Goal: Navigation & Orientation: Find specific page/section

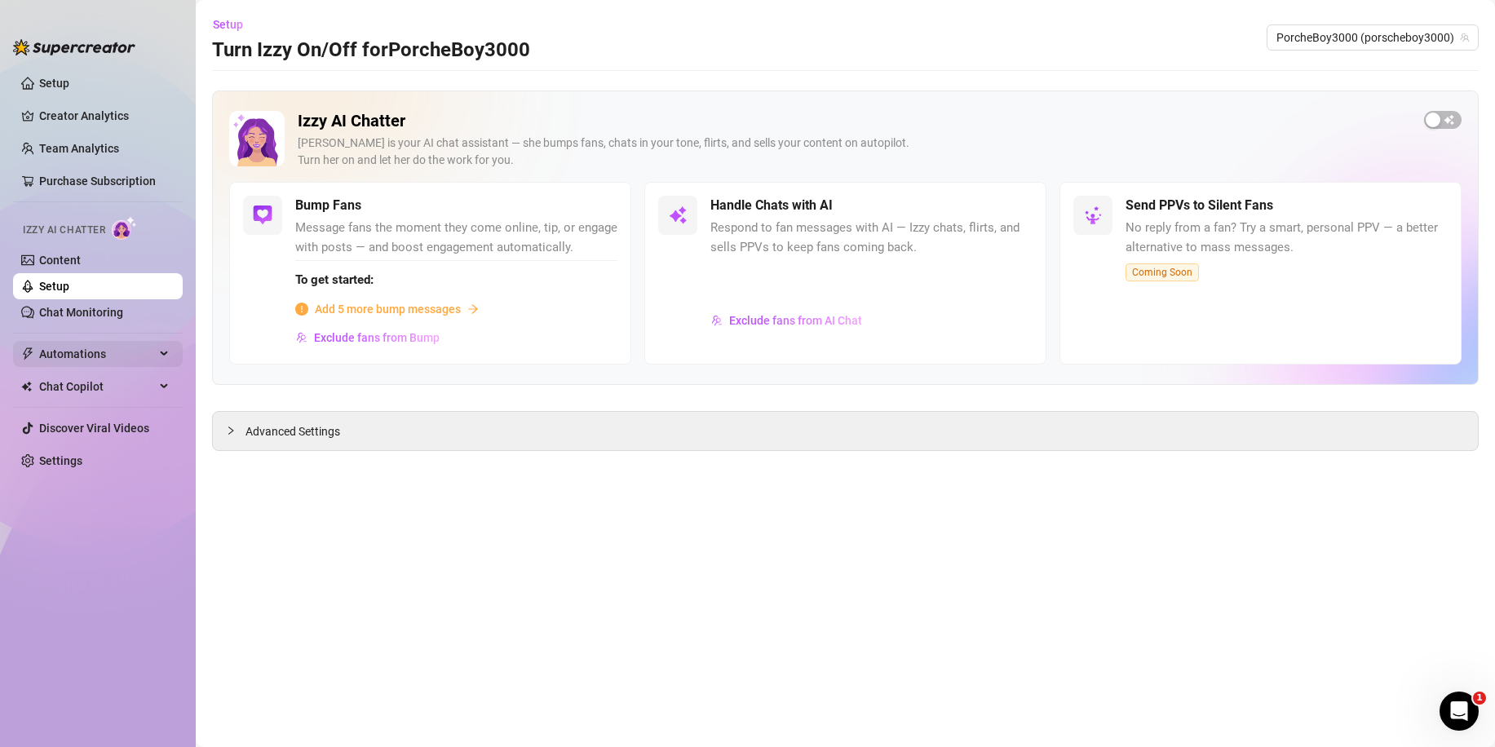
click at [100, 345] on span "Automations" at bounding box center [97, 354] width 116 height 26
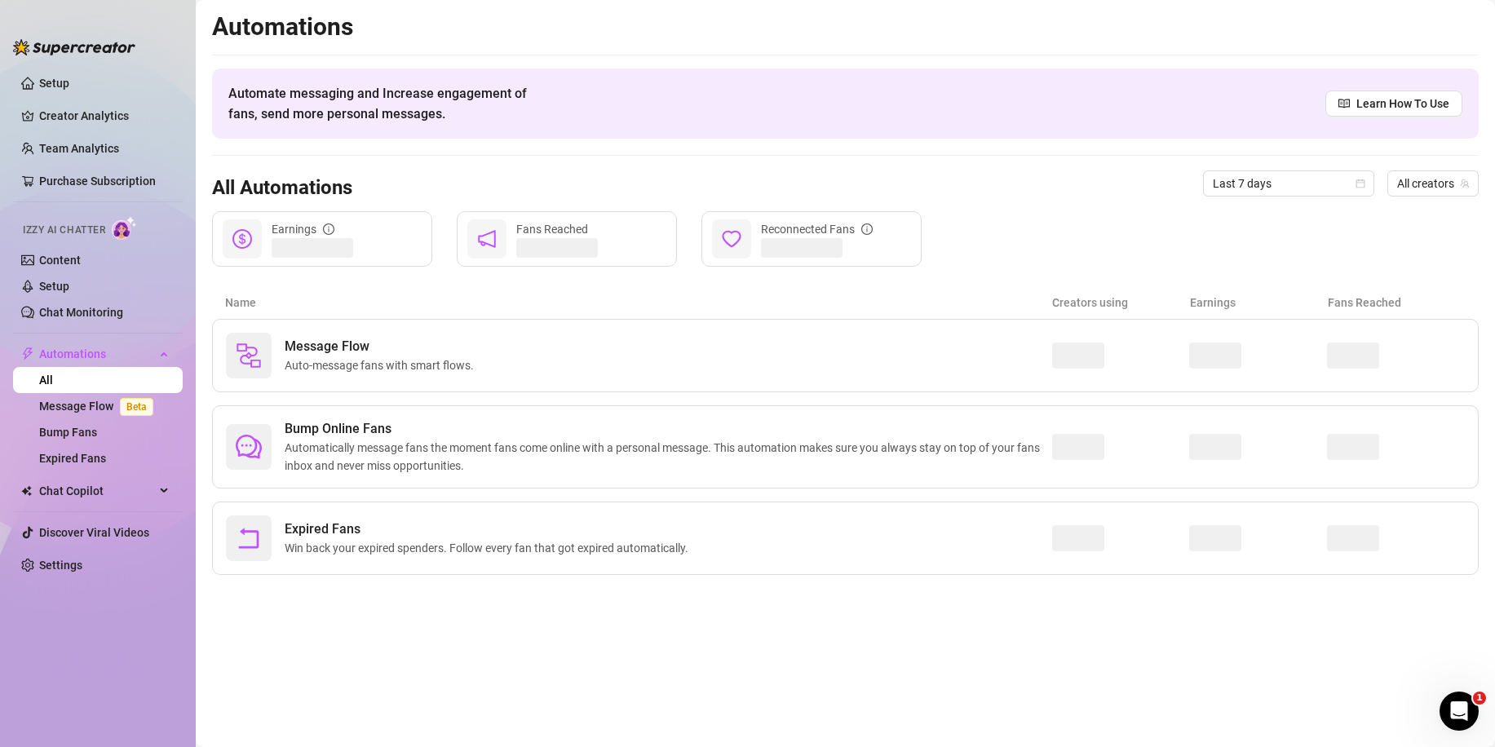
click at [53, 376] on link "All" at bounding box center [46, 380] width 14 height 13
click at [97, 495] on span "Chat Copilot" at bounding box center [97, 491] width 116 height 26
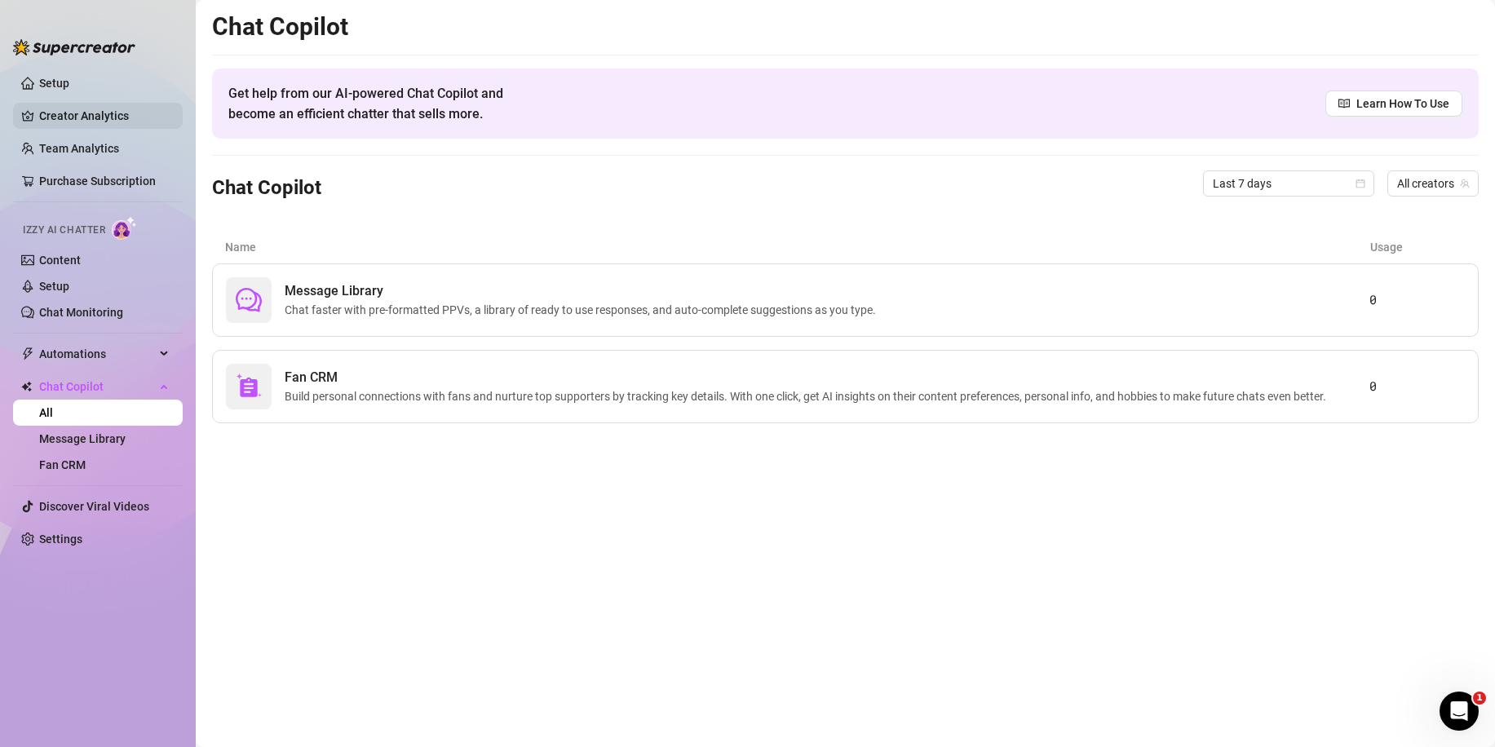
click at [129, 107] on link "Creator Analytics" at bounding box center [104, 116] width 131 height 26
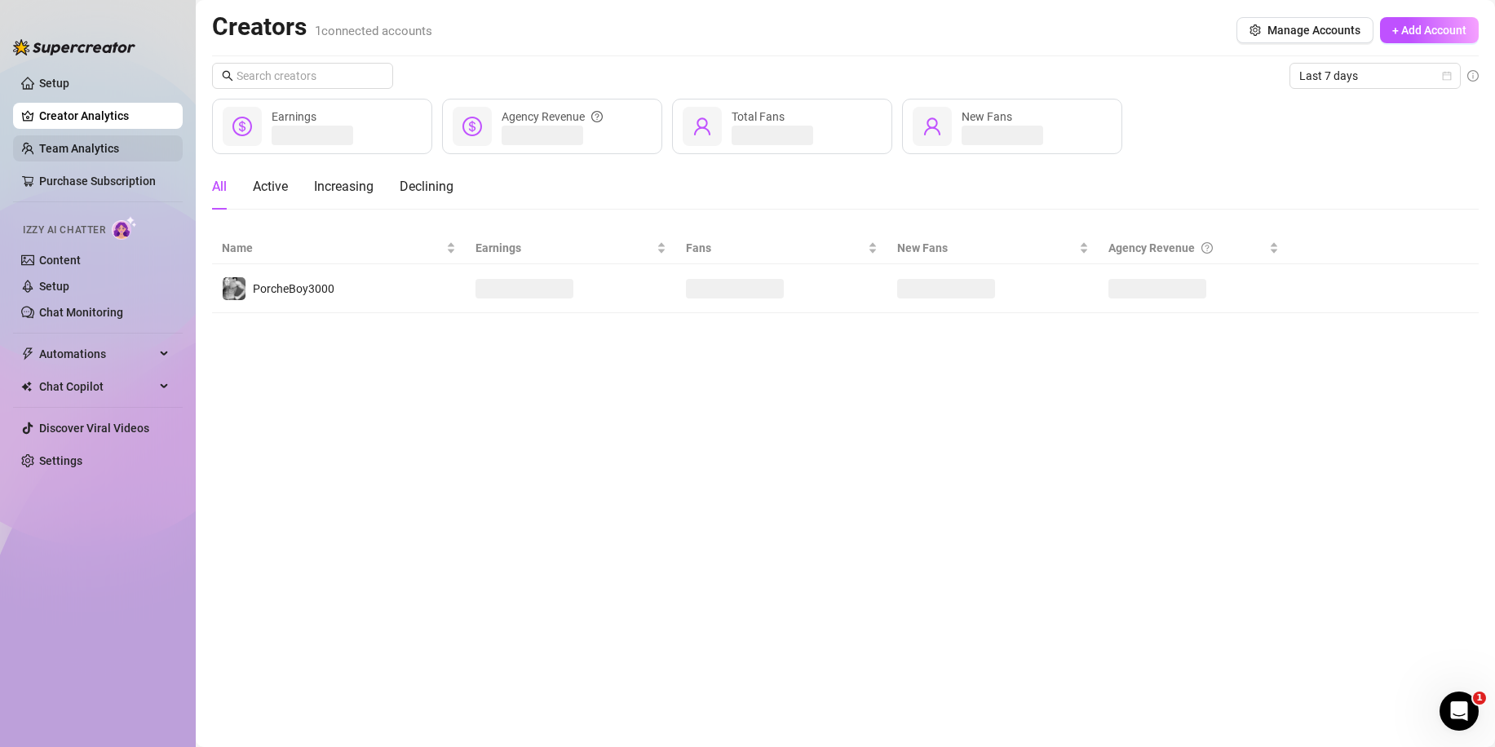
click at [119, 146] on link "Team Analytics" at bounding box center [79, 148] width 80 height 13
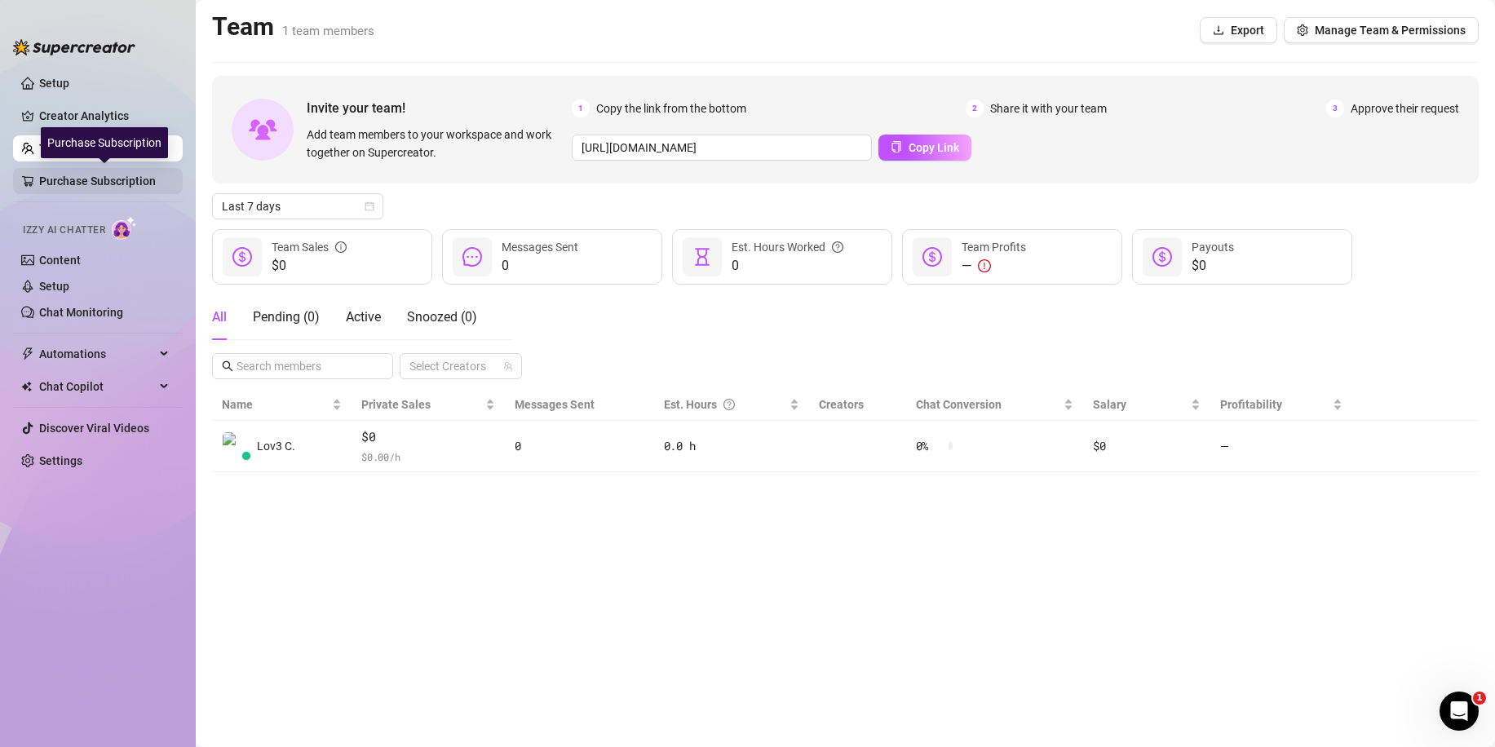
click at [119, 185] on link "Purchase Subscription" at bounding box center [104, 181] width 131 height 26
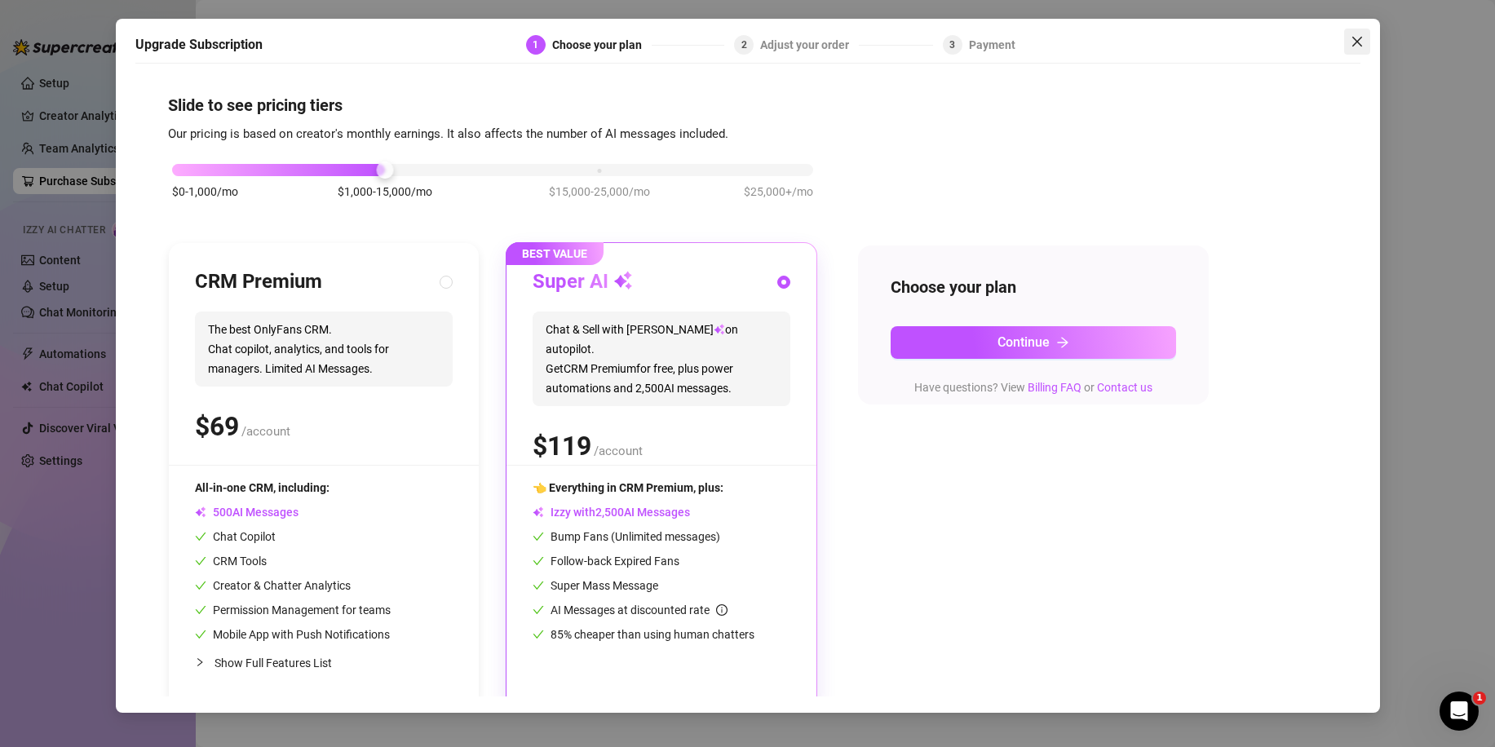
click at [1356, 33] on button "Close" at bounding box center [1357, 42] width 26 height 26
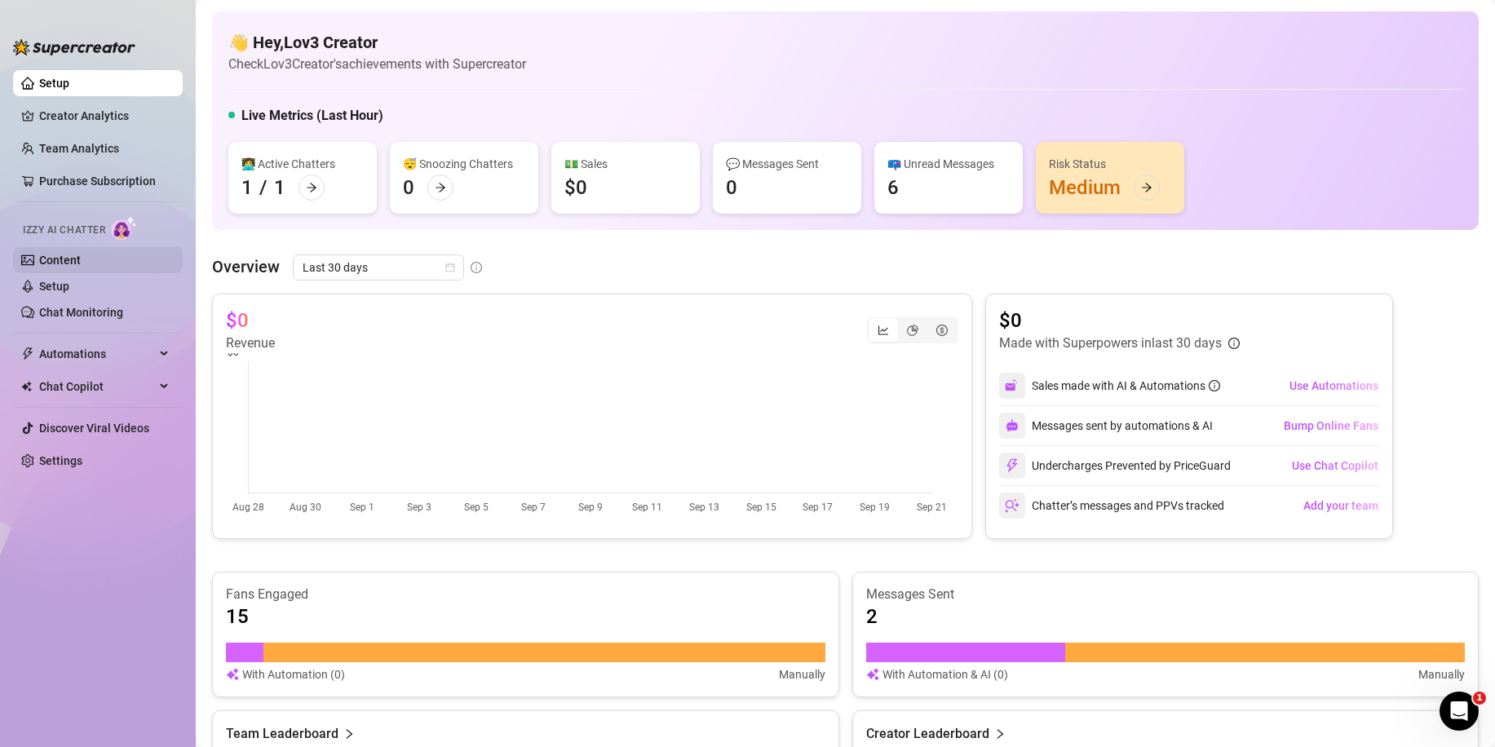
click at [81, 254] on link "Content" at bounding box center [60, 260] width 42 height 13
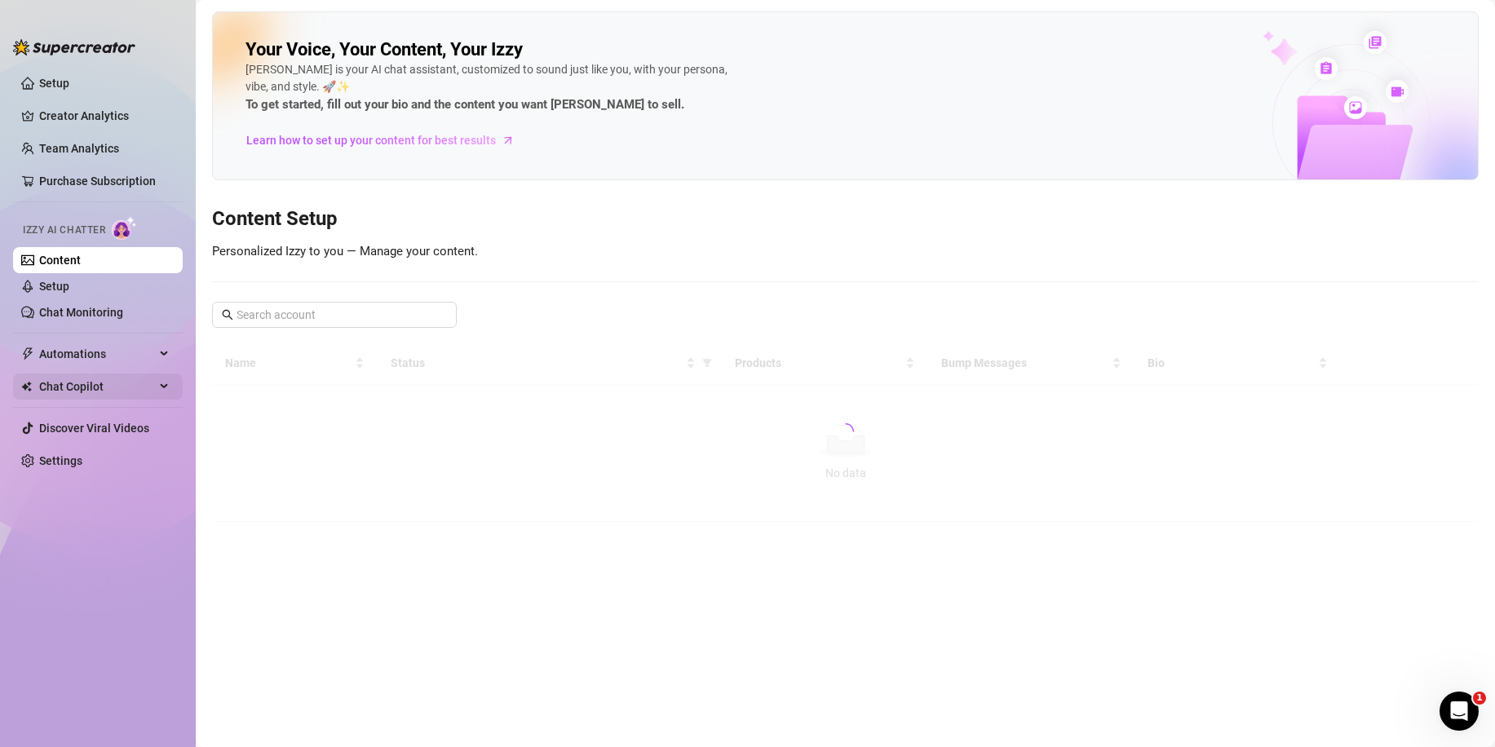
click at [111, 383] on span "Chat Copilot" at bounding box center [97, 387] width 116 height 26
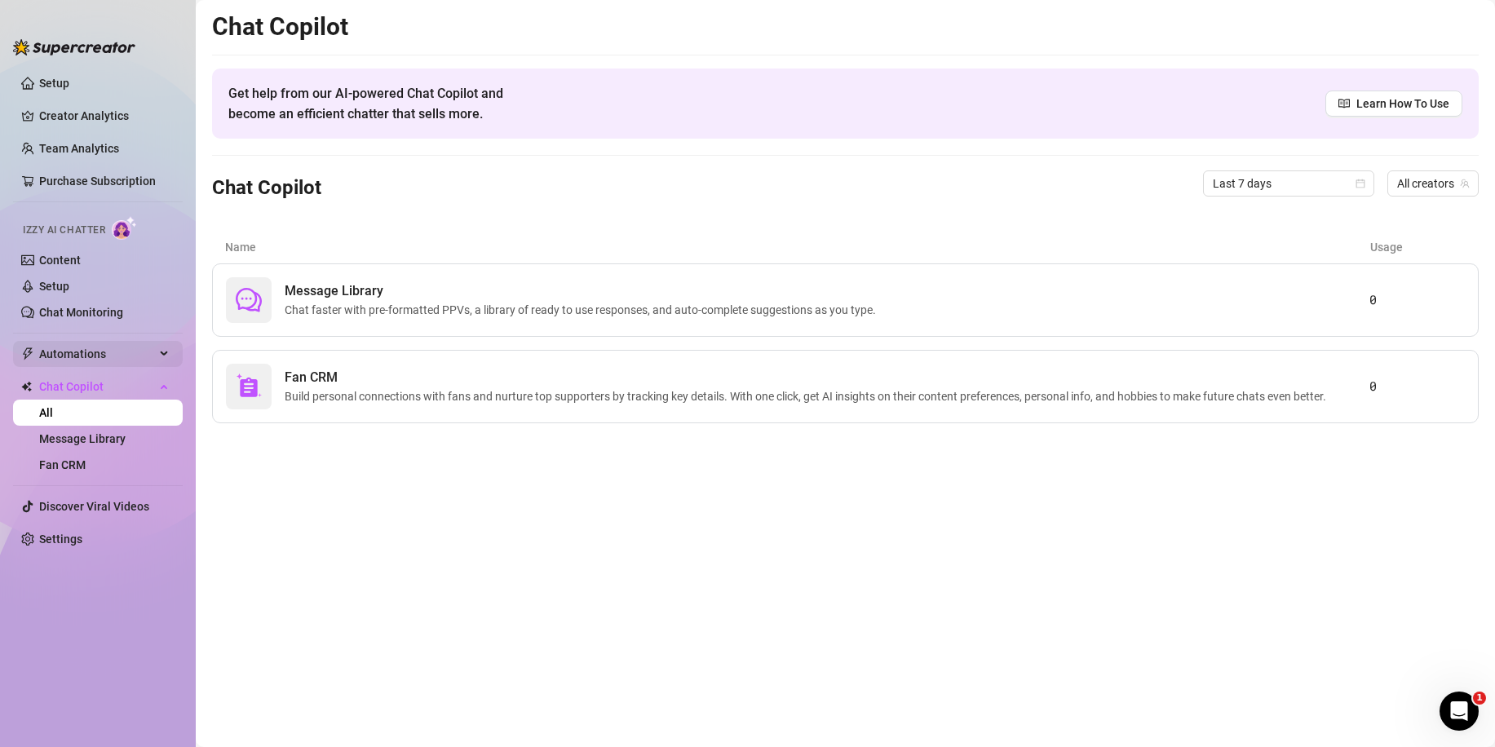
click at [117, 344] on span "Automations" at bounding box center [97, 354] width 116 height 26
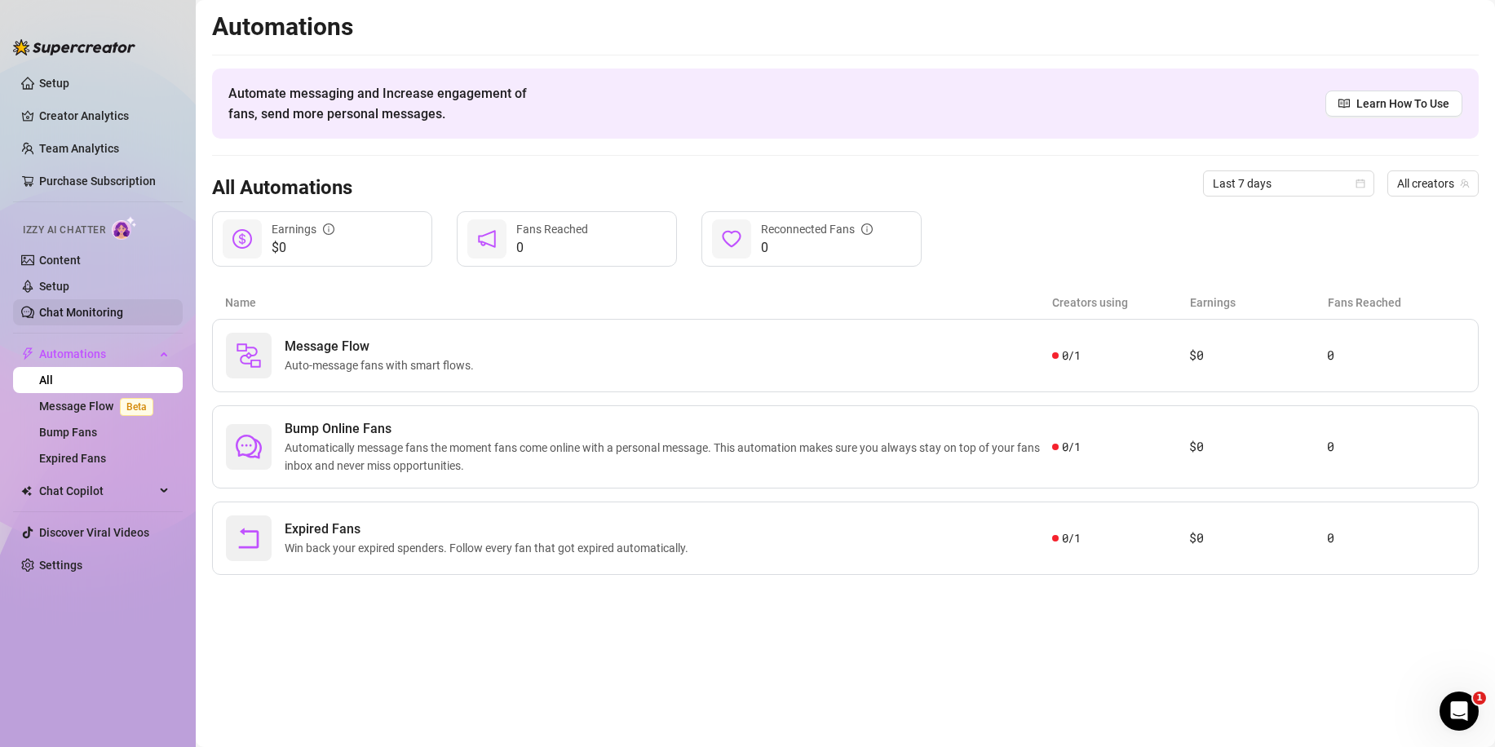
click at [116, 312] on link "Chat Monitoring" at bounding box center [81, 312] width 84 height 13
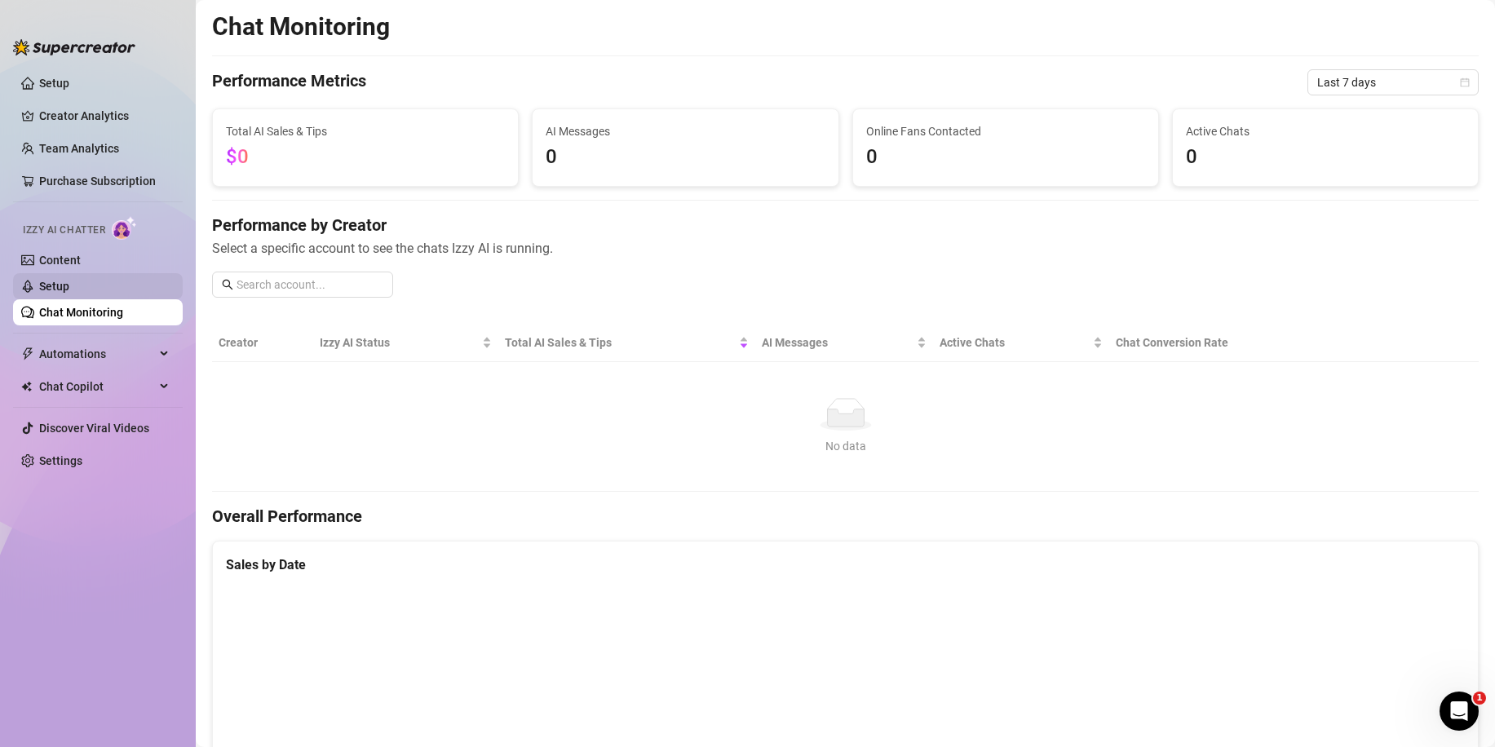
click at [69, 280] on link "Setup" at bounding box center [54, 286] width 30 height 13
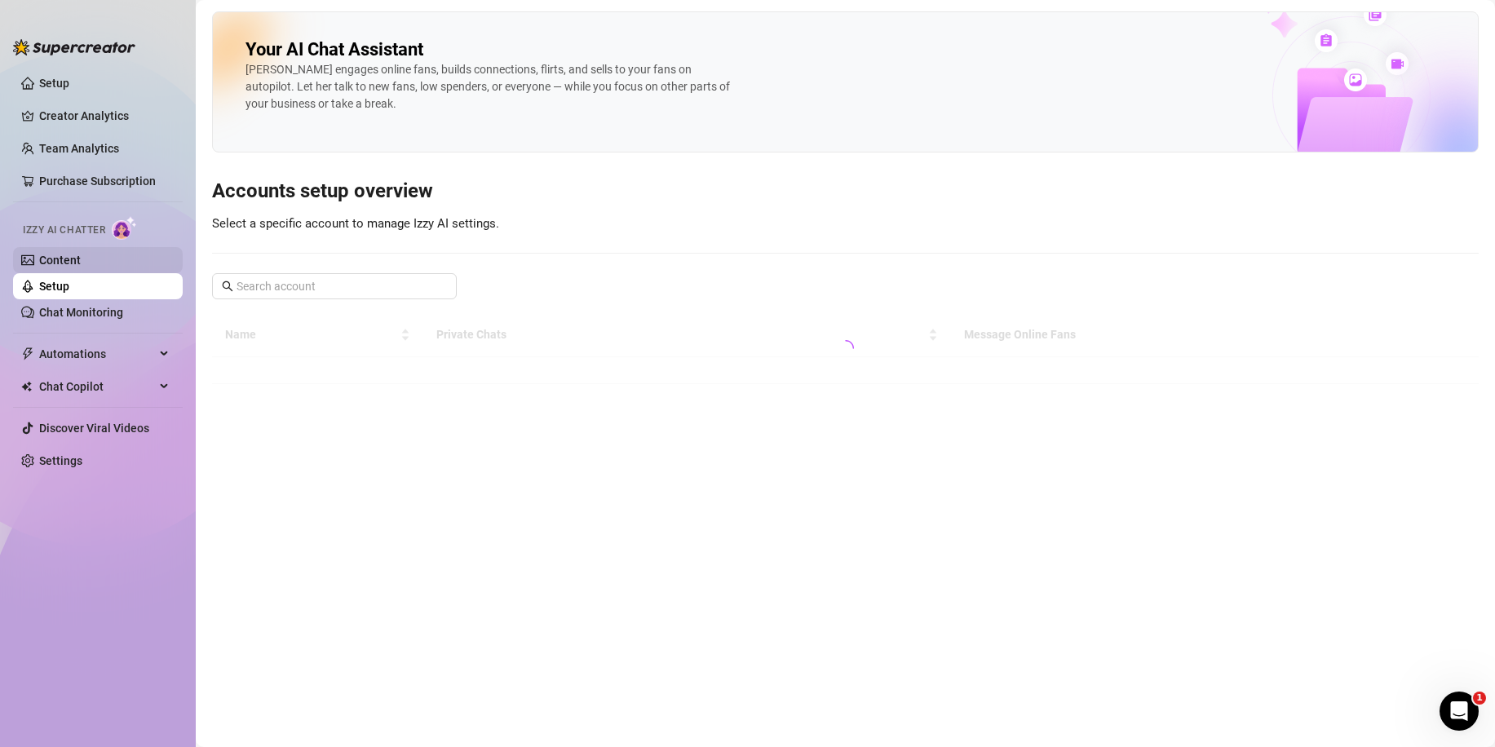
click at [81, 254] on link "Content" at bounding box center [60, 260] width 42 height 13
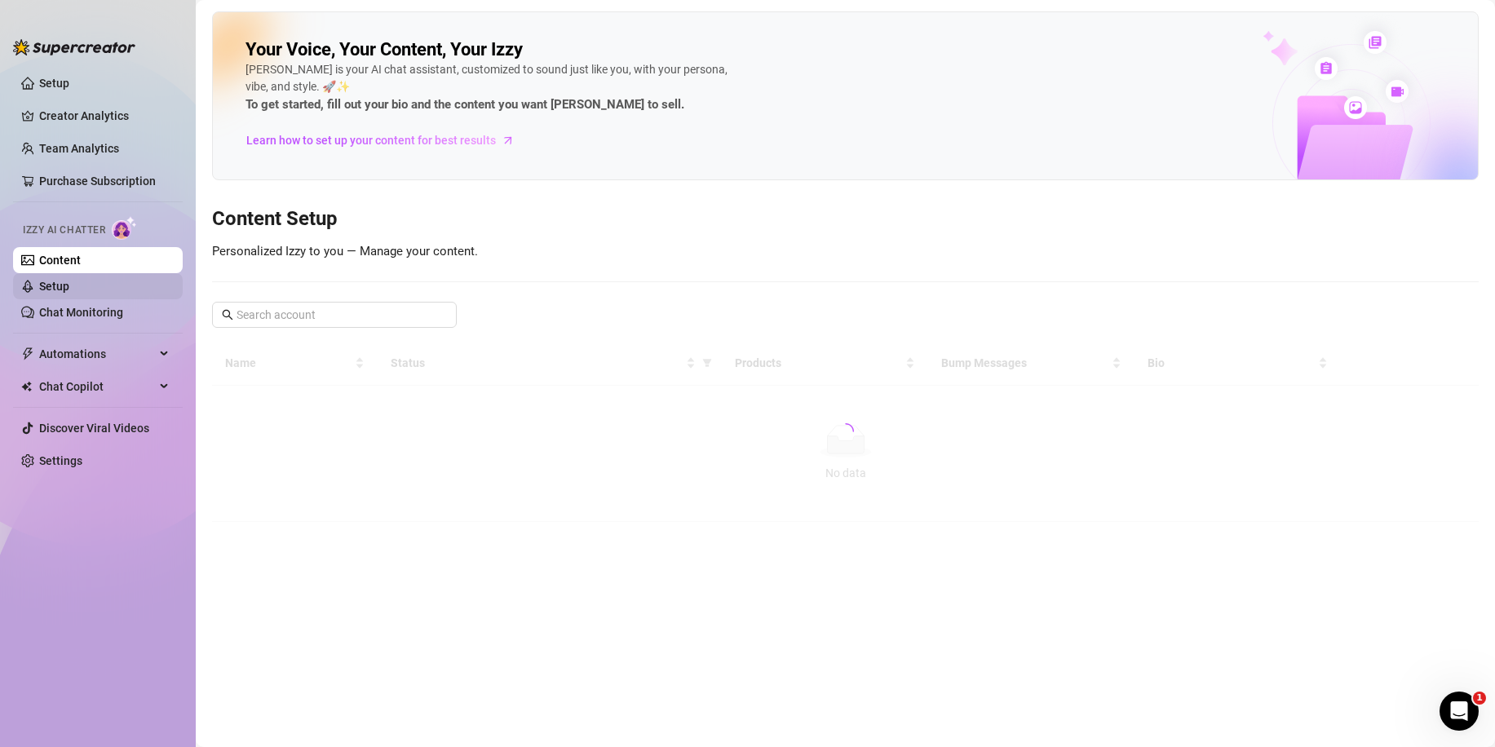
click at [69, 285] on link "Setup" at bounding box center [54, 286] width 30 height 13
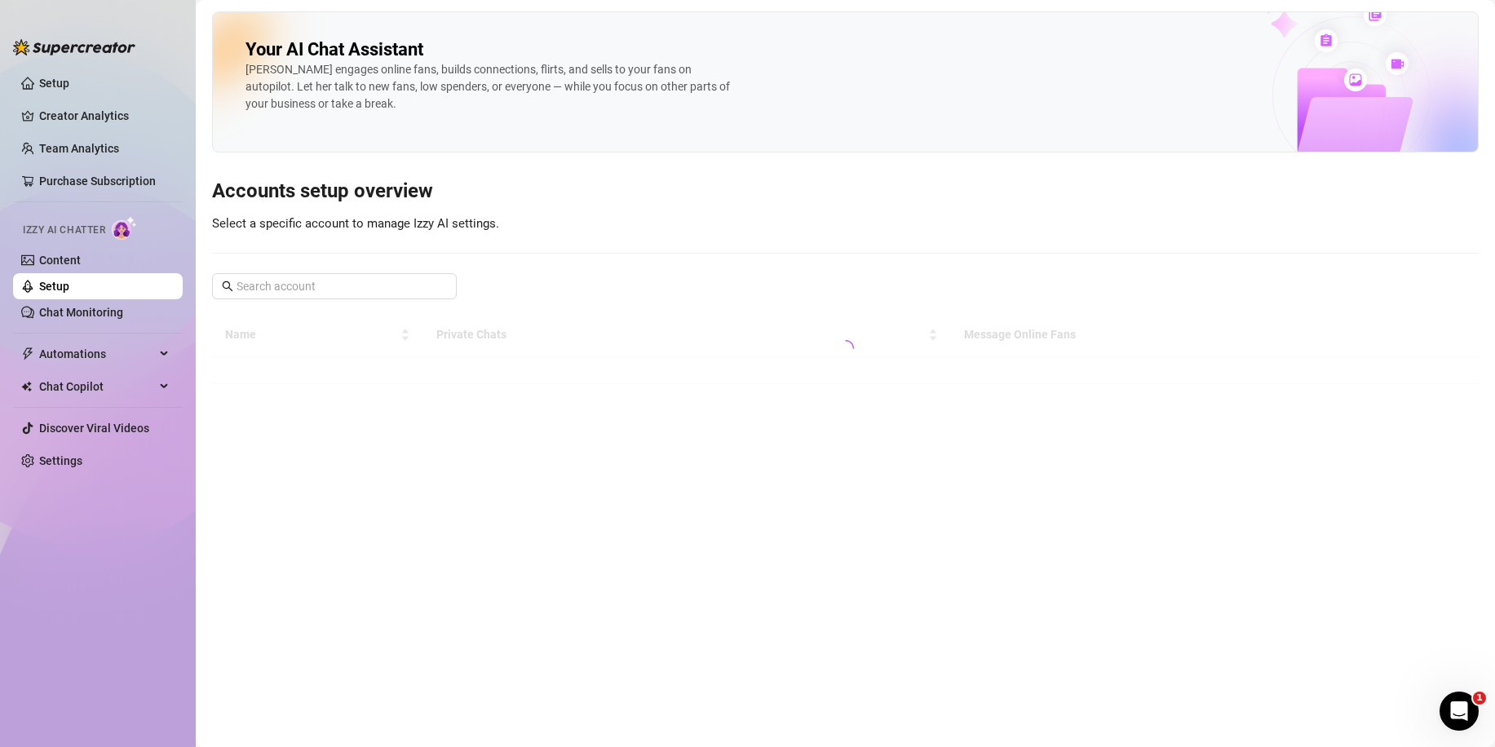
drag, startPoint x: 606, startPoint y: 514, endPoint x: 604, endPoint y: 522, distance: 8.3
click at [605, 520] on main "Your AI Chat Assistant [PERSON_NAME] engages online fans, builds connections, f…" at bounding box center [845, 373] width 1299 height 747
drag, startPoint x: 737, startPoint y: 547, endPoint x: 704, endPoint y: 544, distance: 32.8
click at [735, 547] on main "Your AI Chat Assistant [PERSON_NAME] engages online fans, builds connections, f…" at bounding box center [845, 373] width 1299 height 747
click at [290, 298] on span at bounding box center [334, 286] width 245 height 26
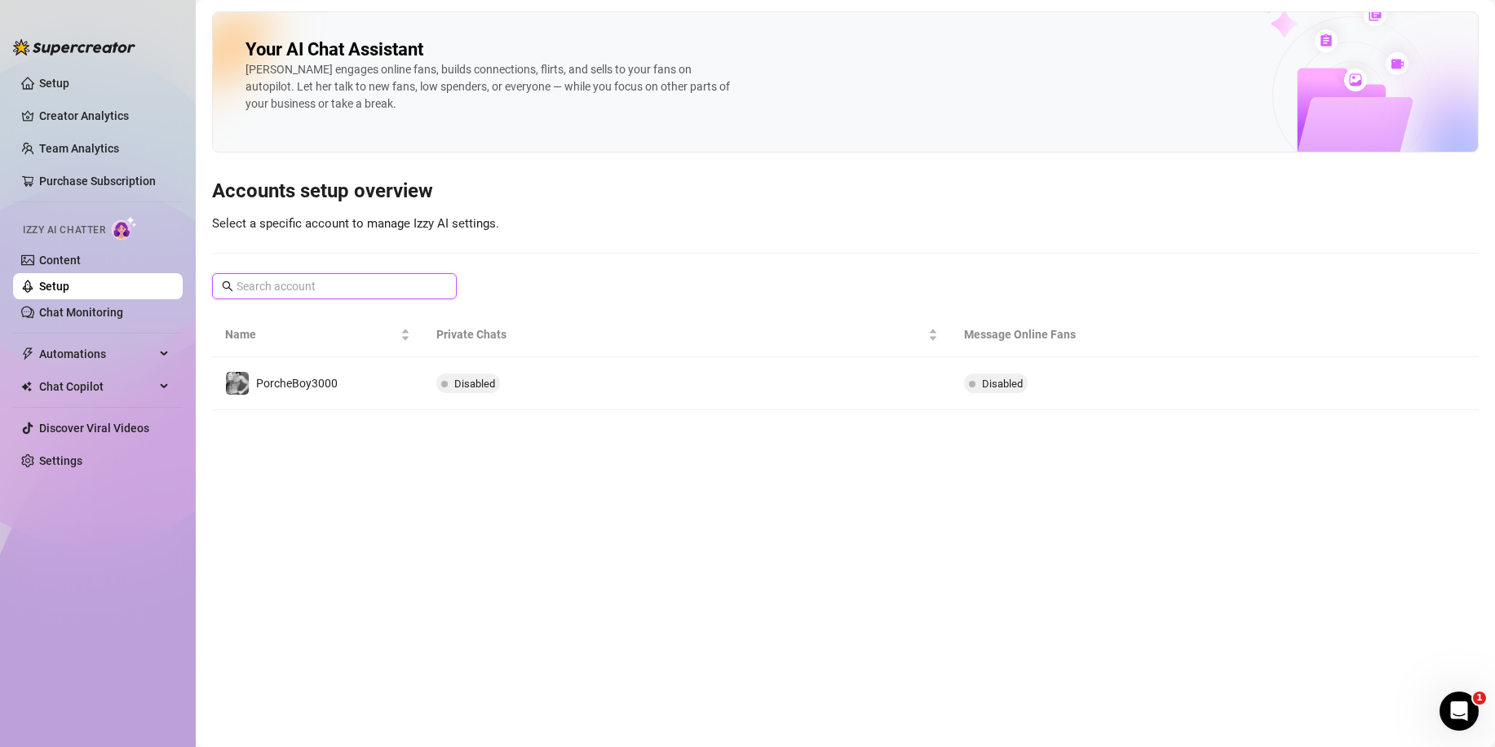
click at [291, 293] on input "text" at bounding box center [335, 286] width 197 height 18
click at [343, 217] on span "Select a specific account to manage Izzy AI settings." at bounding box center [355, 223] width 287 height 15
click at [108, 50] on img at bounding box center [74, 47] width 122 height 16
click at [69, 77] on link "Setup" at bounding box center [54, 83] width 30 height 13
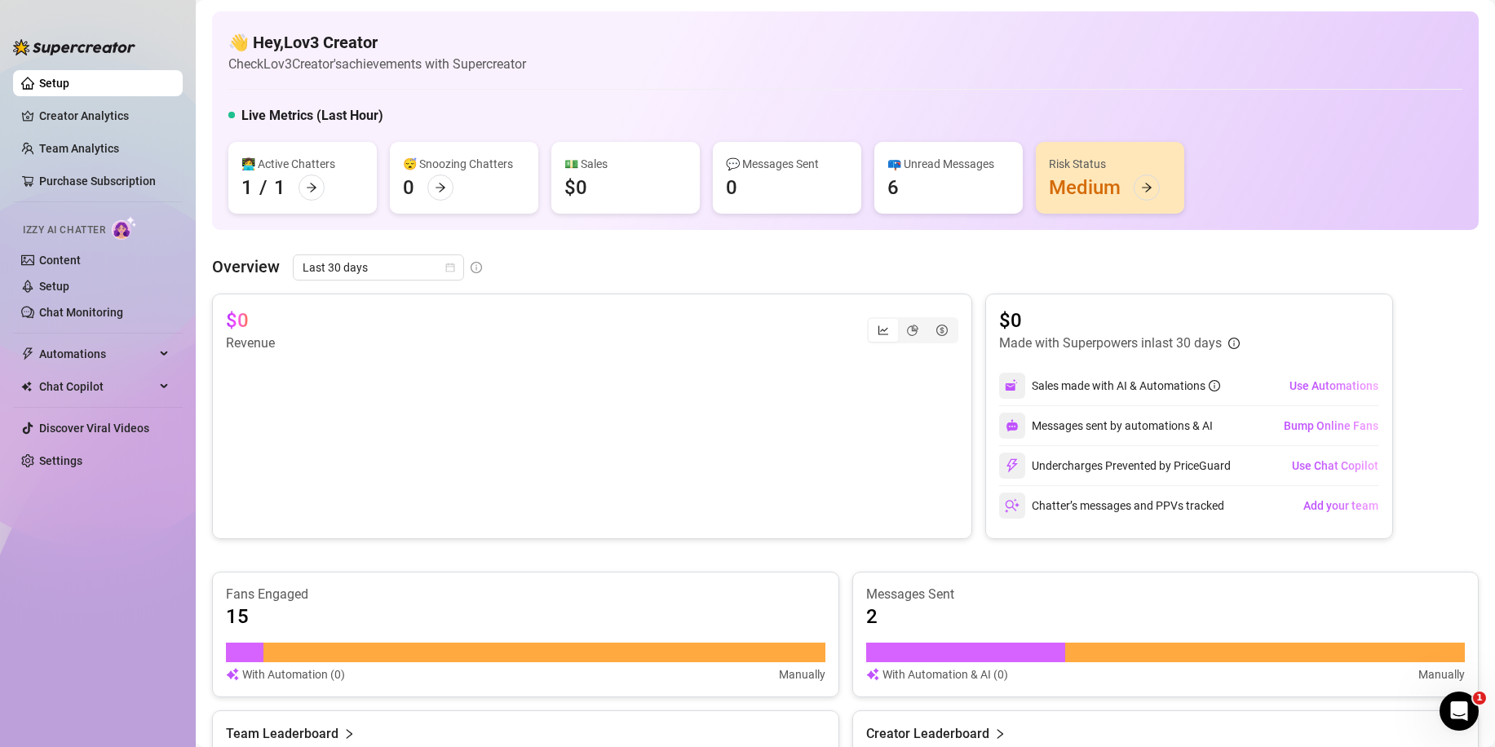
scroll to position [312, 0]
